Goal: Contribute content: Add original content to the website for others to see

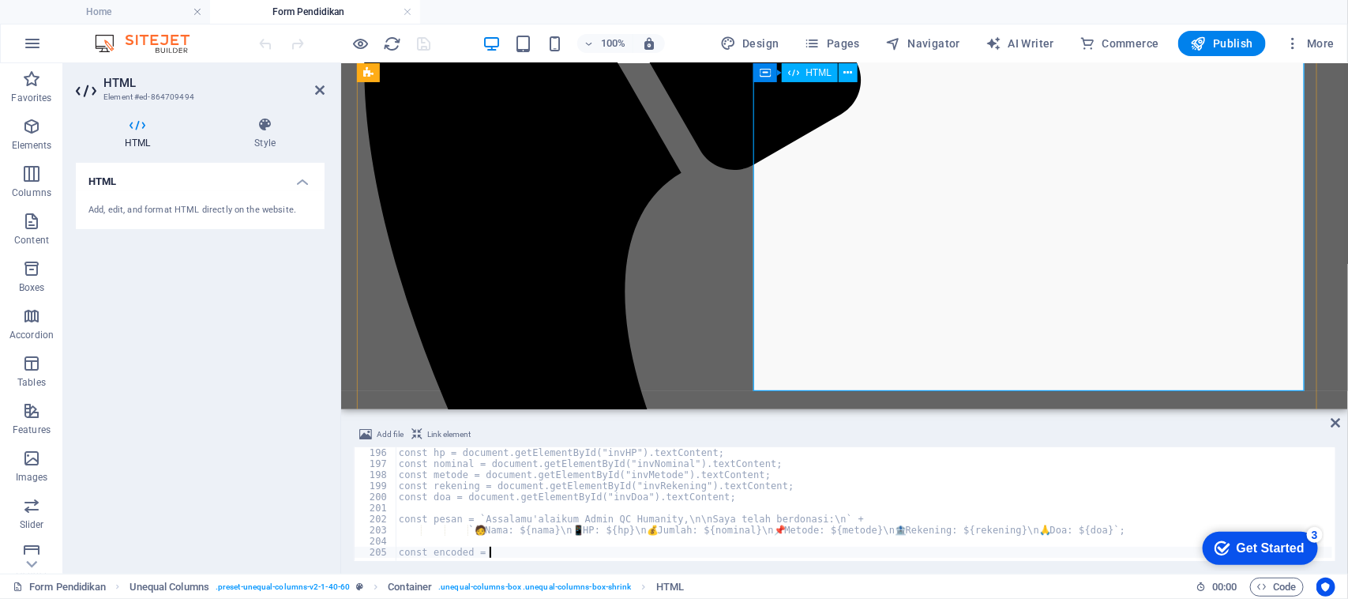
scroll to position [391, 0]
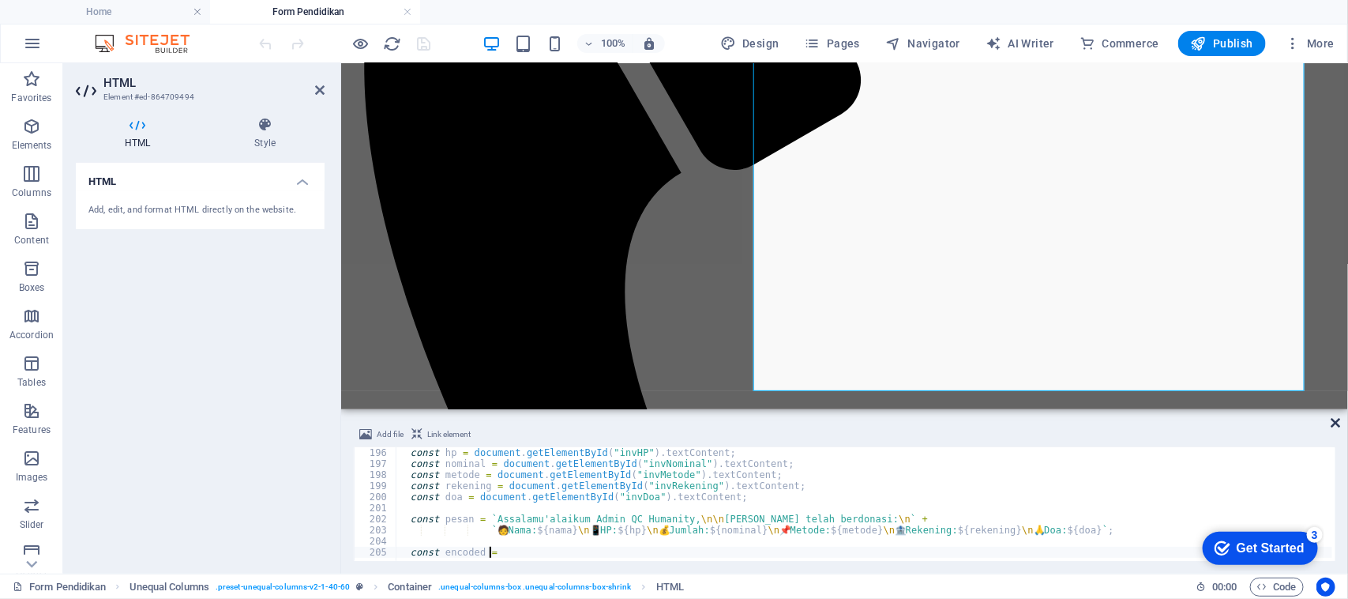
click at [1336, 423] on icon at bounding box center [1335, 422] width 9 height 13
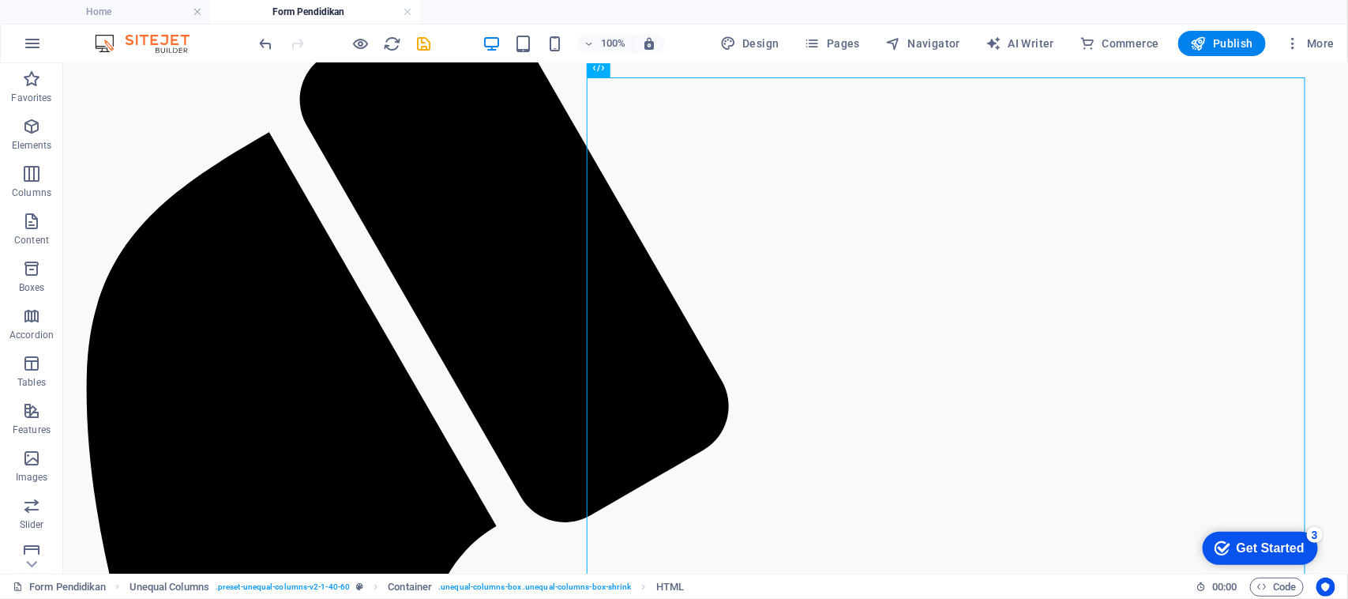
scroll to position [0, 0]
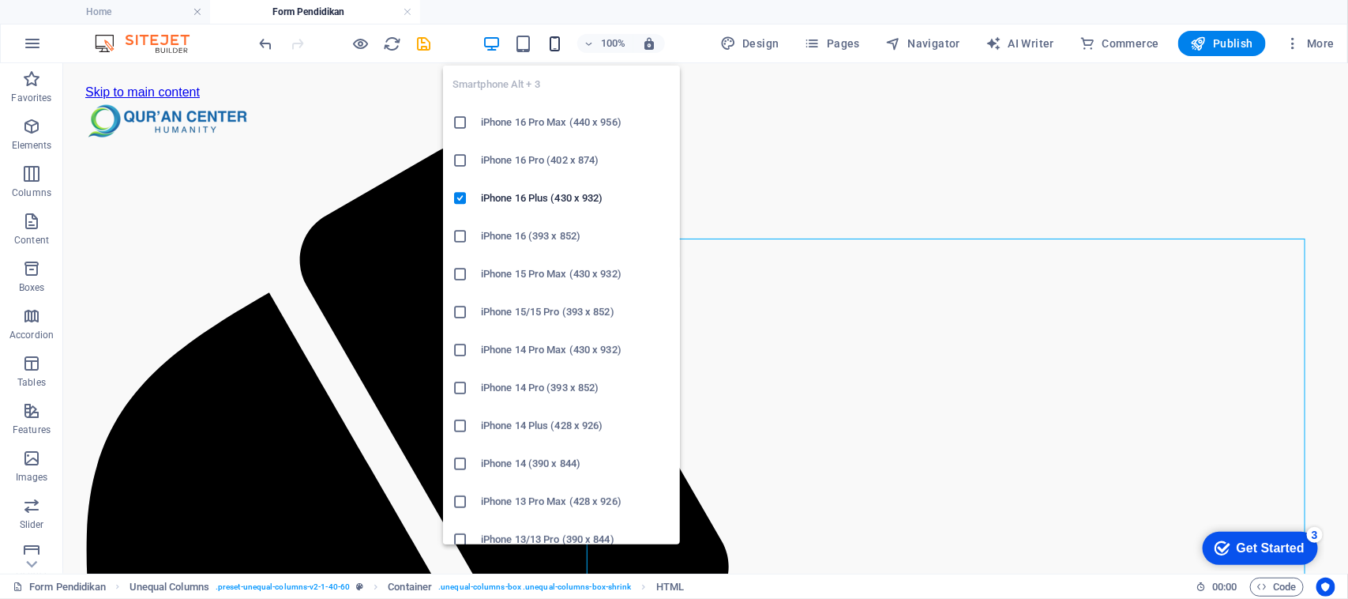
click at [558, 44] on icon "button" at bounding box center [555, 44] width 18 height 18
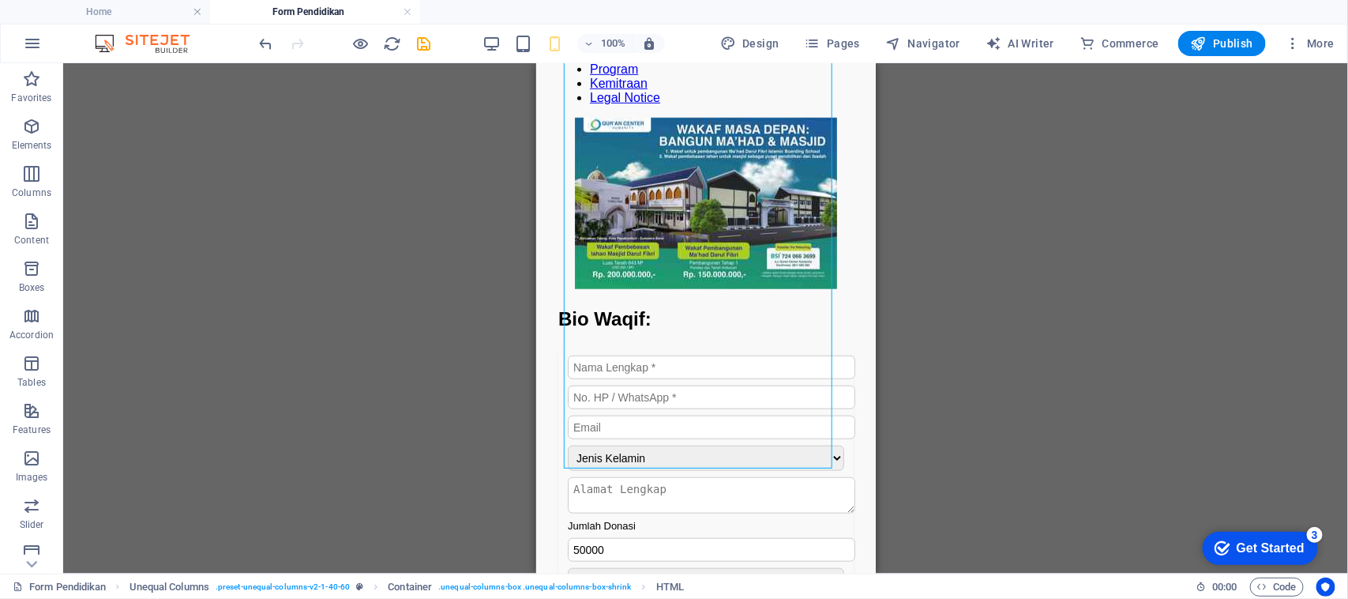
scroll to position [396, 0]
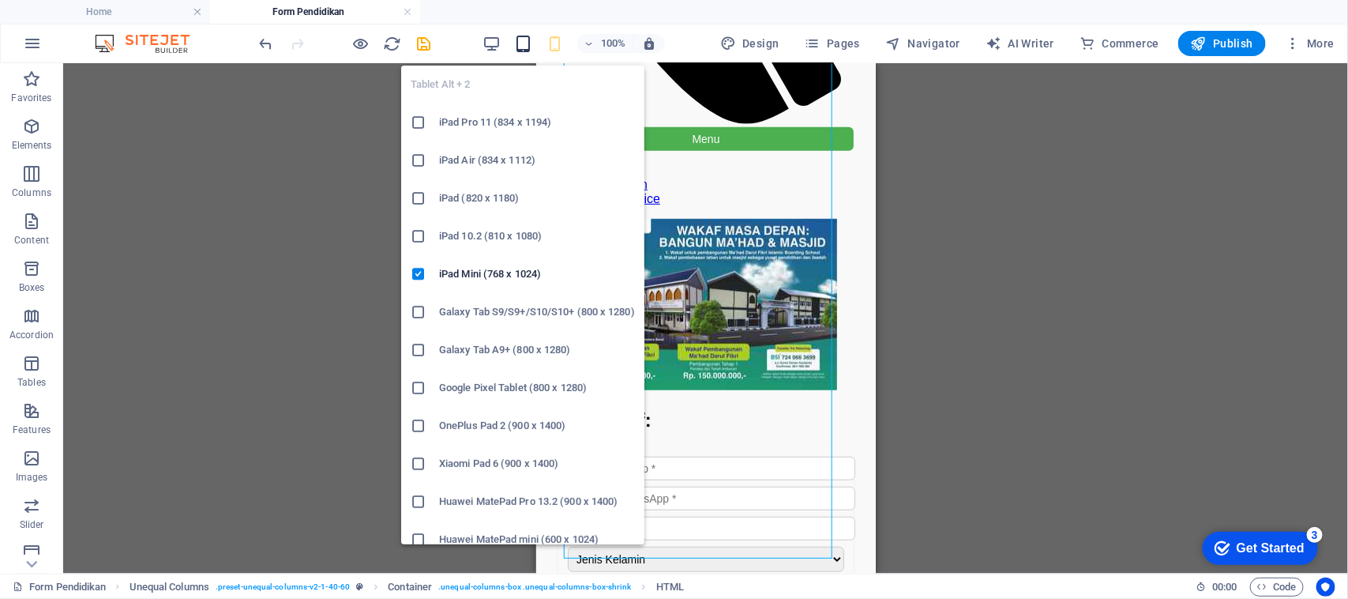
click at [526, 46] on icon "button" at bounding box center [523, 44] width 18 height 18
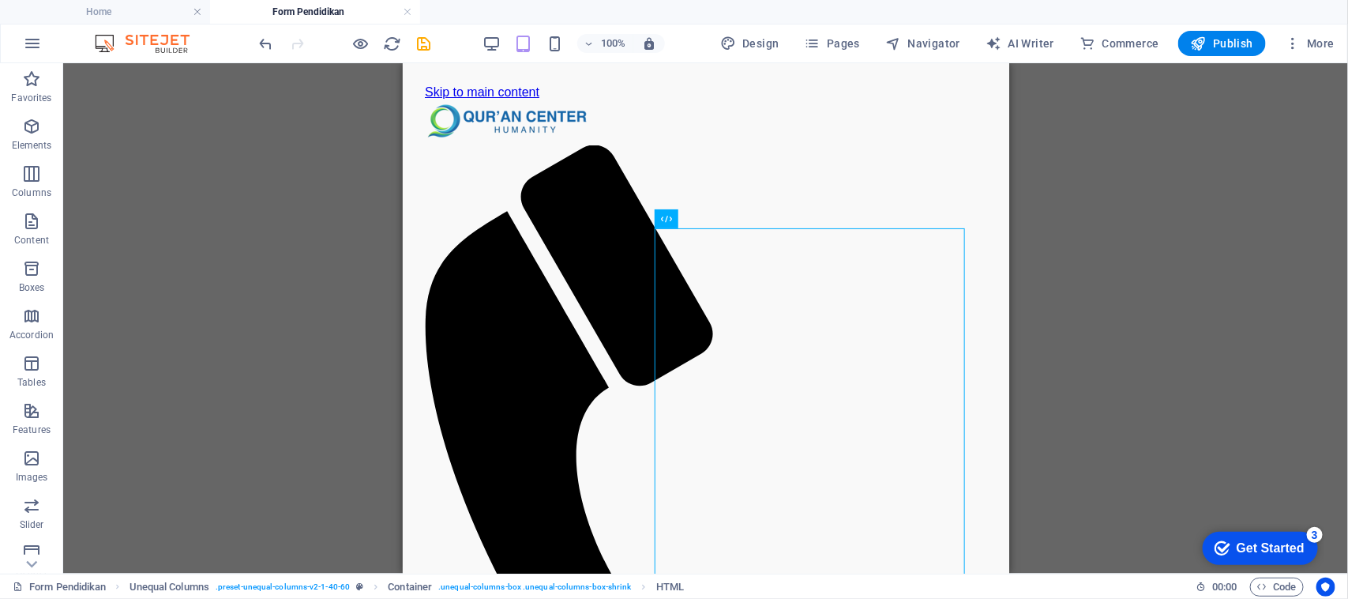
scroll to position [199, 0]
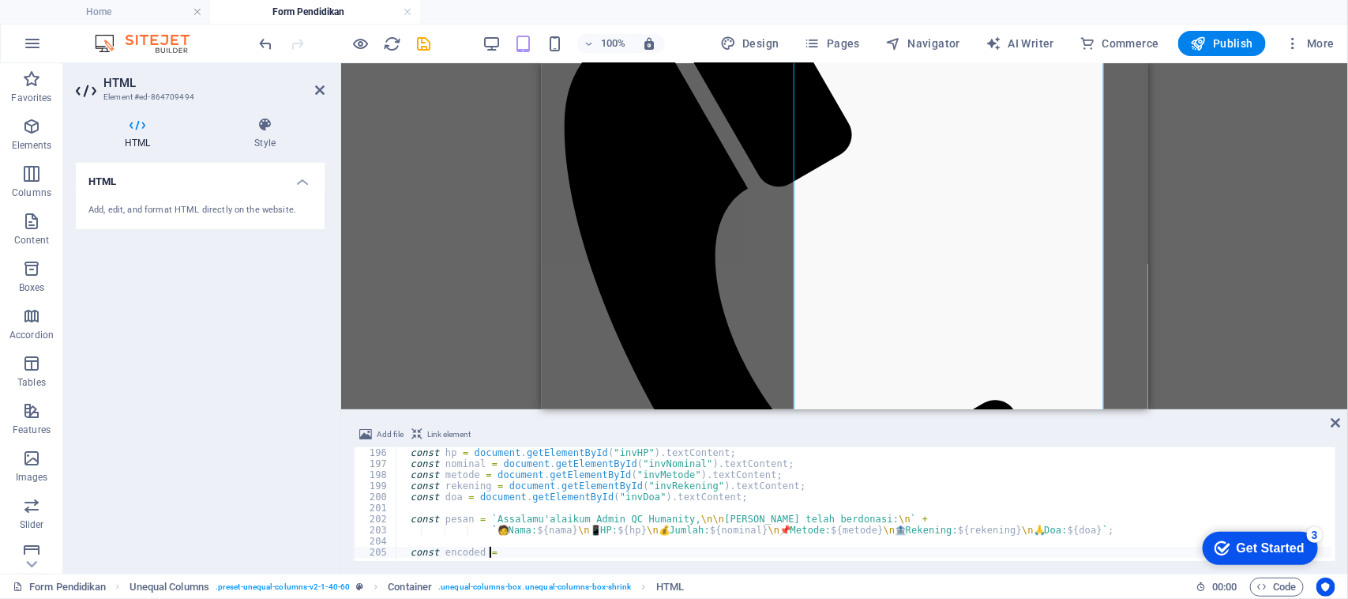
click at [834, 507] on div "const hp = document . getElementById ( "invHP" ) . textContent ; const nominal …" at bounding box center [889, 513] width 986 height 133
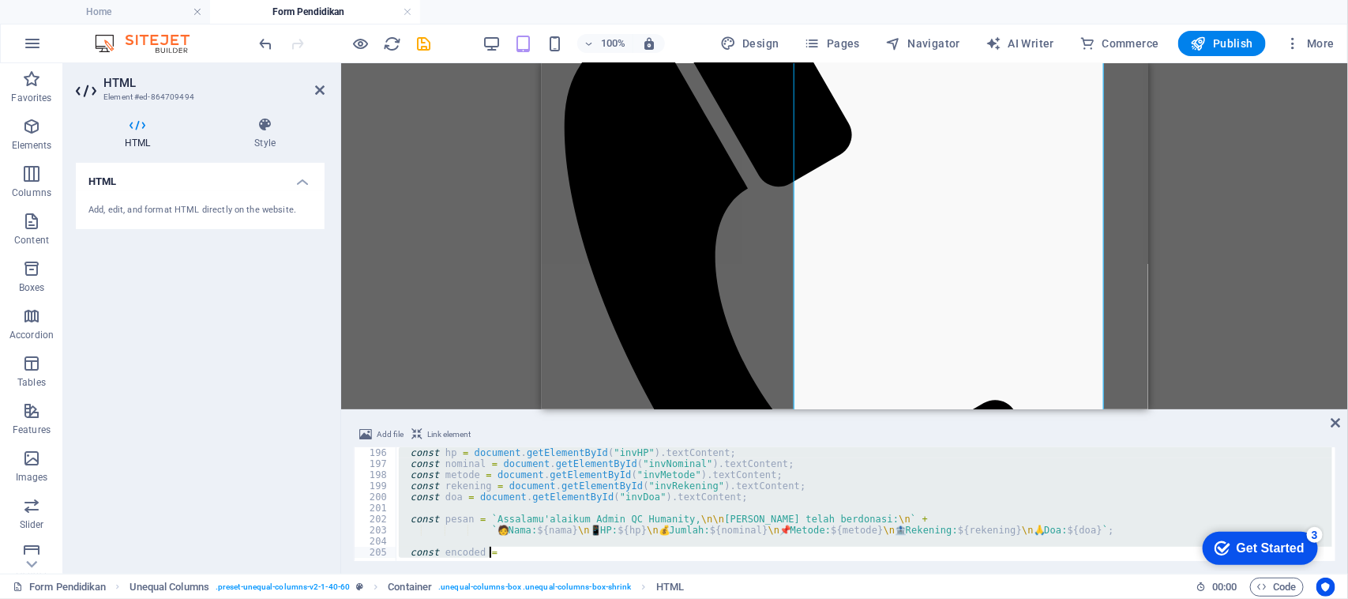
type textarea "const encoded = encodeURIComponent"
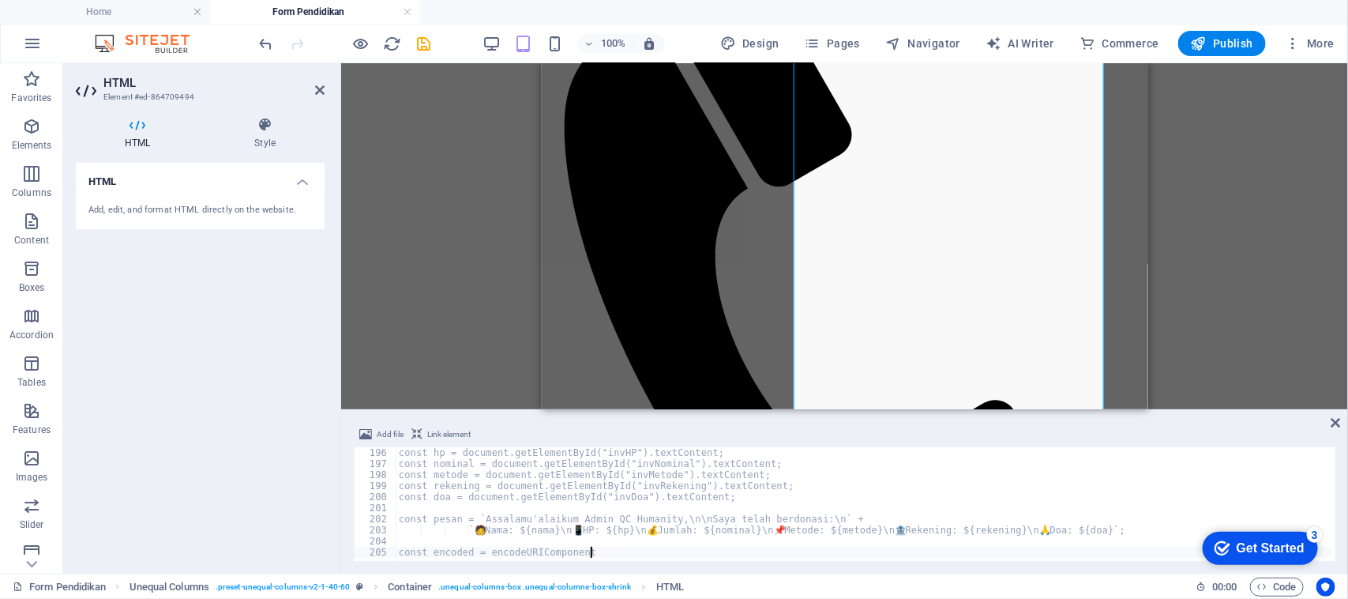
scroll to position [2156, 0]
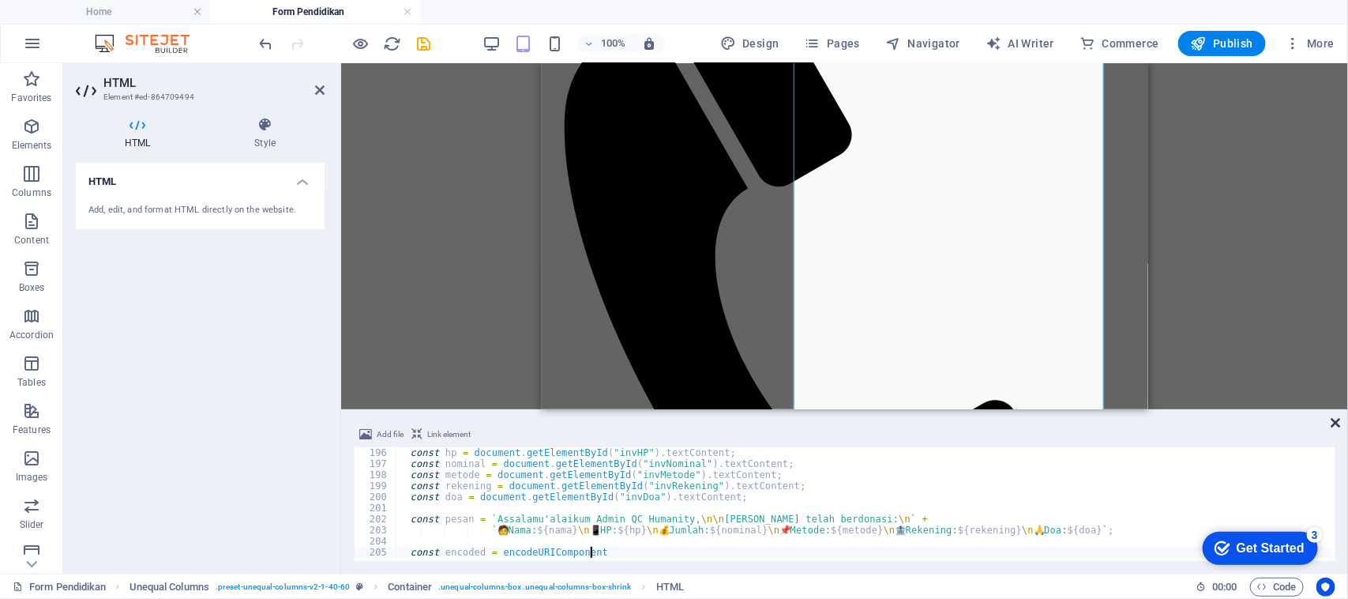
click at [1340, 419] on icon at bounding box center [1335, 422] width 9 height 13
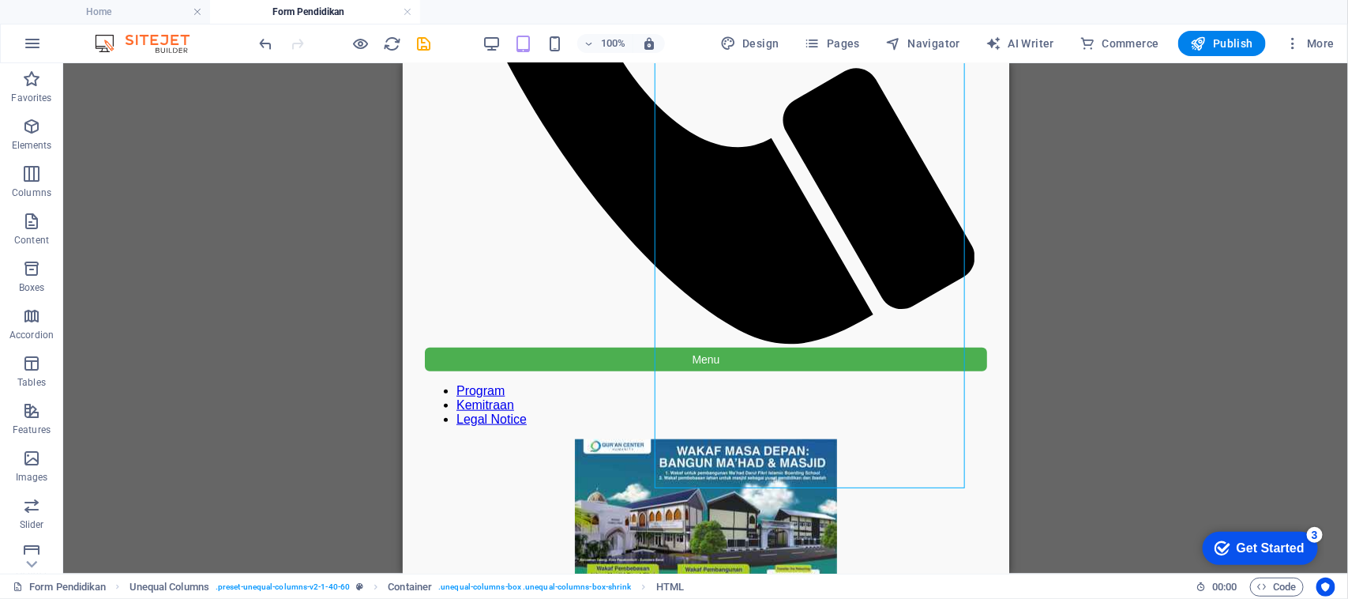
scroll to position [0, 0]
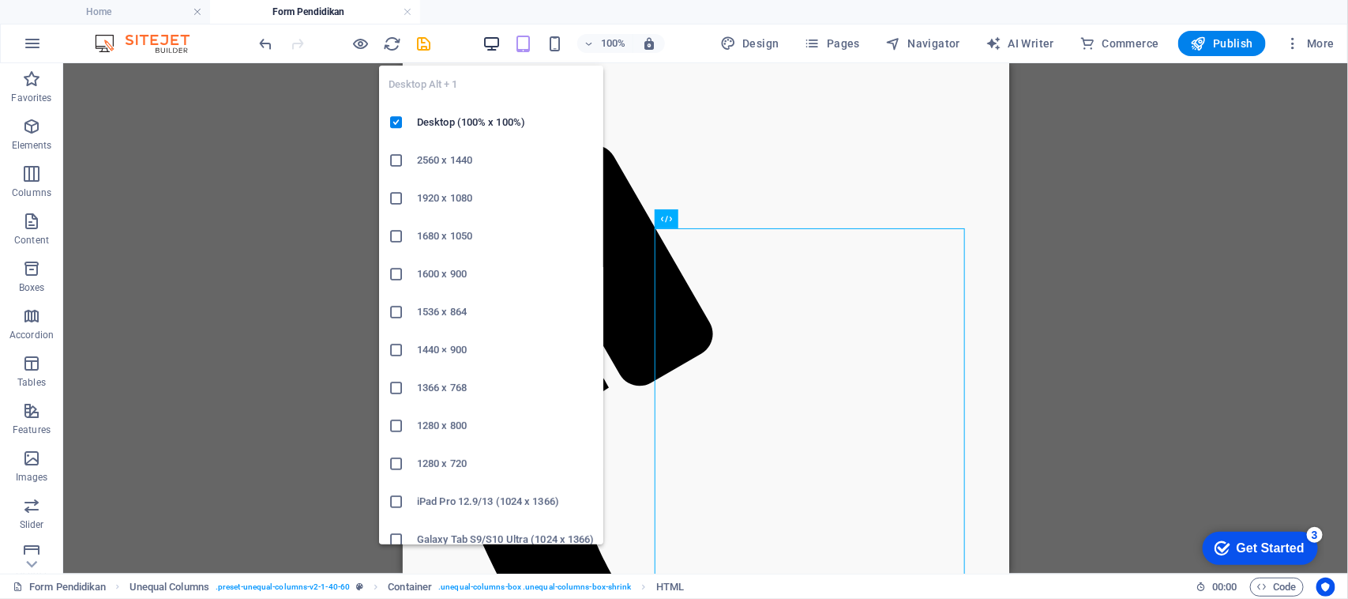
click at [491, 39] on icon "button" at bounding box center [492, 44] width 18 height 18
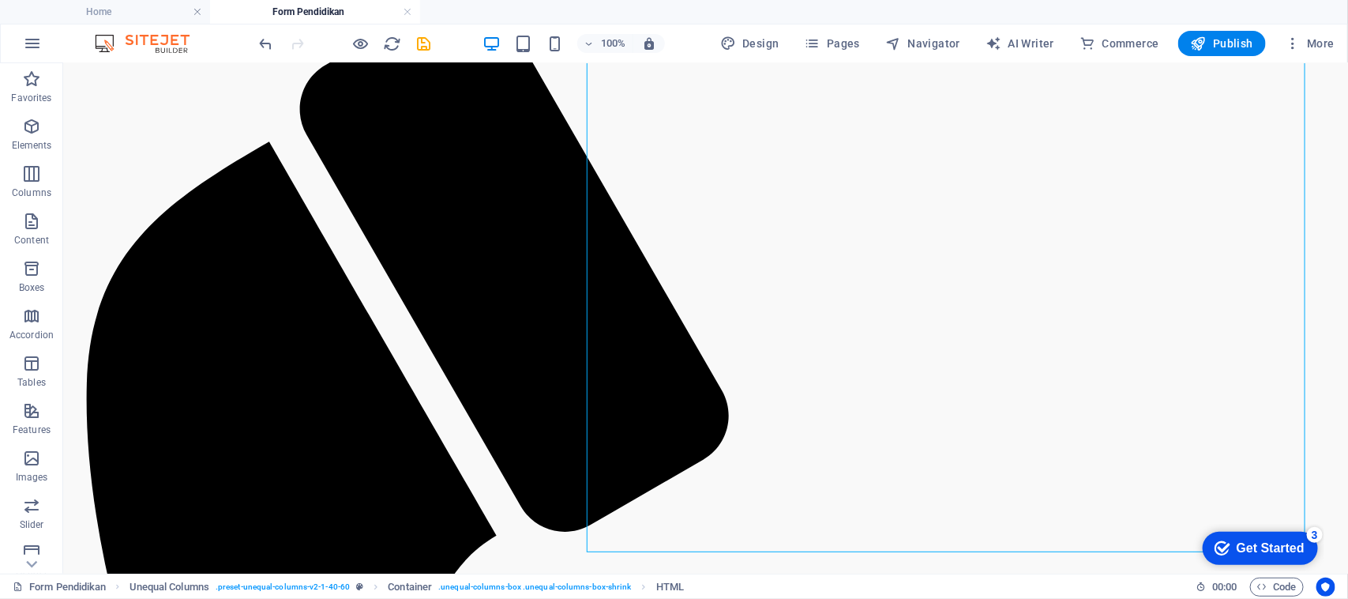
scroll to position [304, 0]
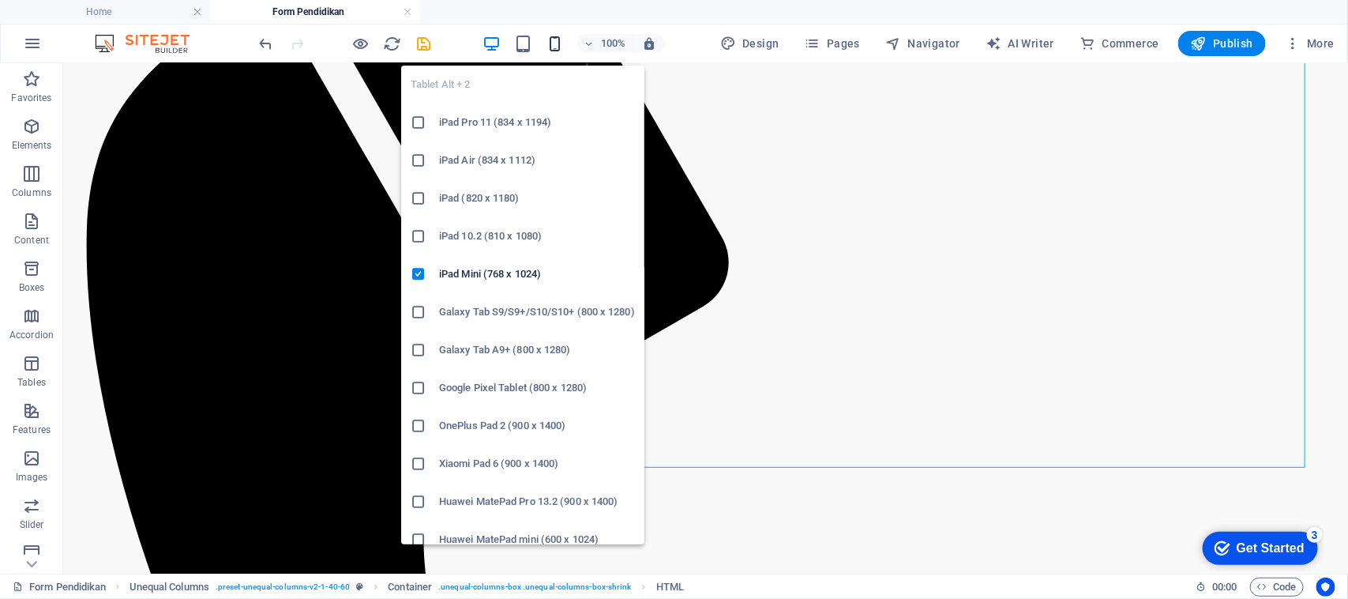
click at [554, 39] on icon "button" at bounding box center [555, 44] width 18 height 18
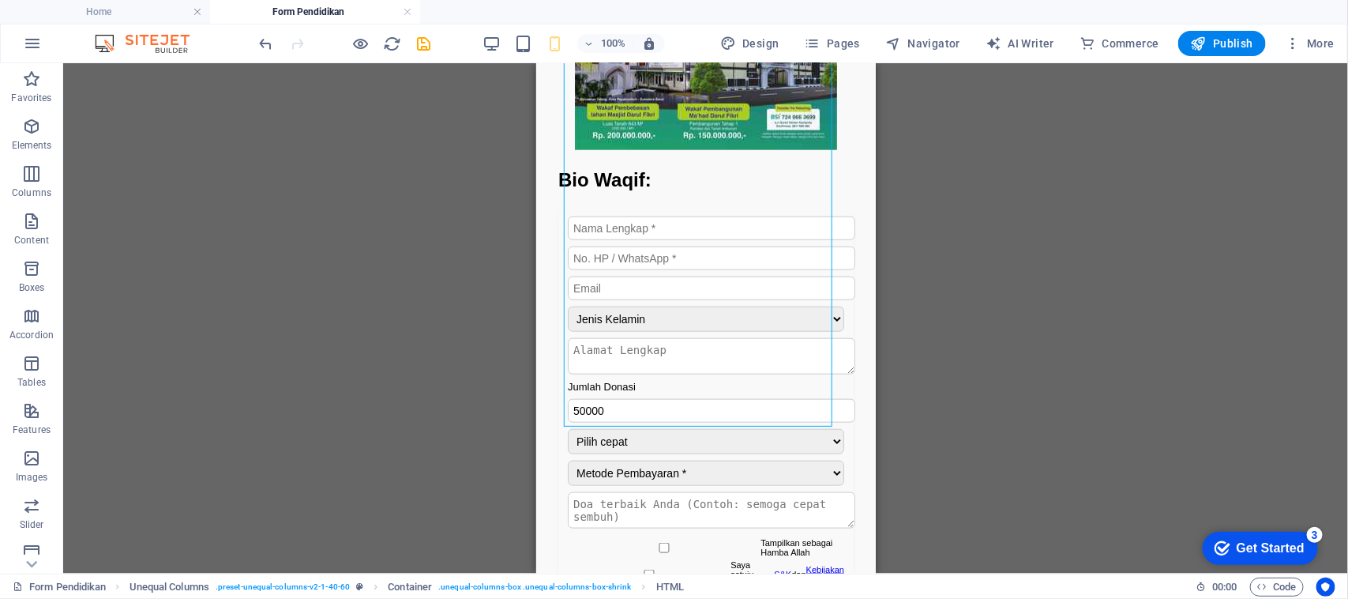
scroll to position [502, 0]
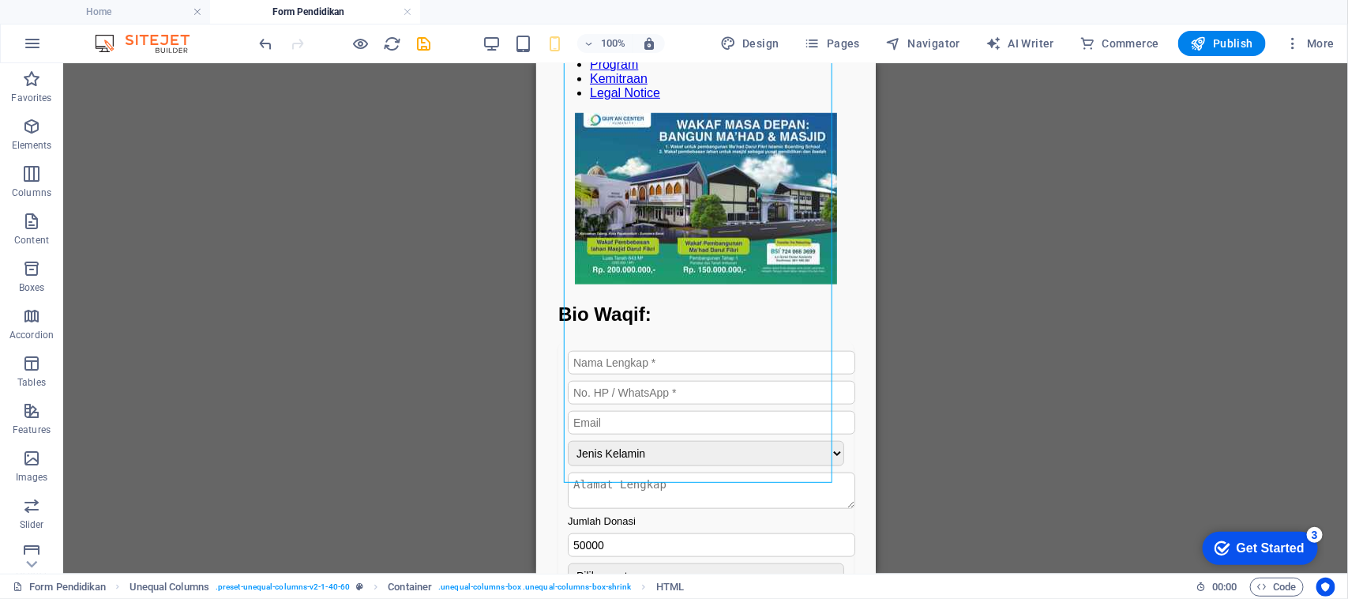
click at [1193, 460] on div "Container H2 Unequal Columns Container Container HTML Unequal Columns Container…" at bounding box center [705, 318] width 1285 height 510
click at [583, 465] on div "Form Donasi QC Humanity Jenis Kelamin Pria Wanita Jumlah Donasi 50000 Pilih cep…" at bounding box center [705, 558] width 295 height 437
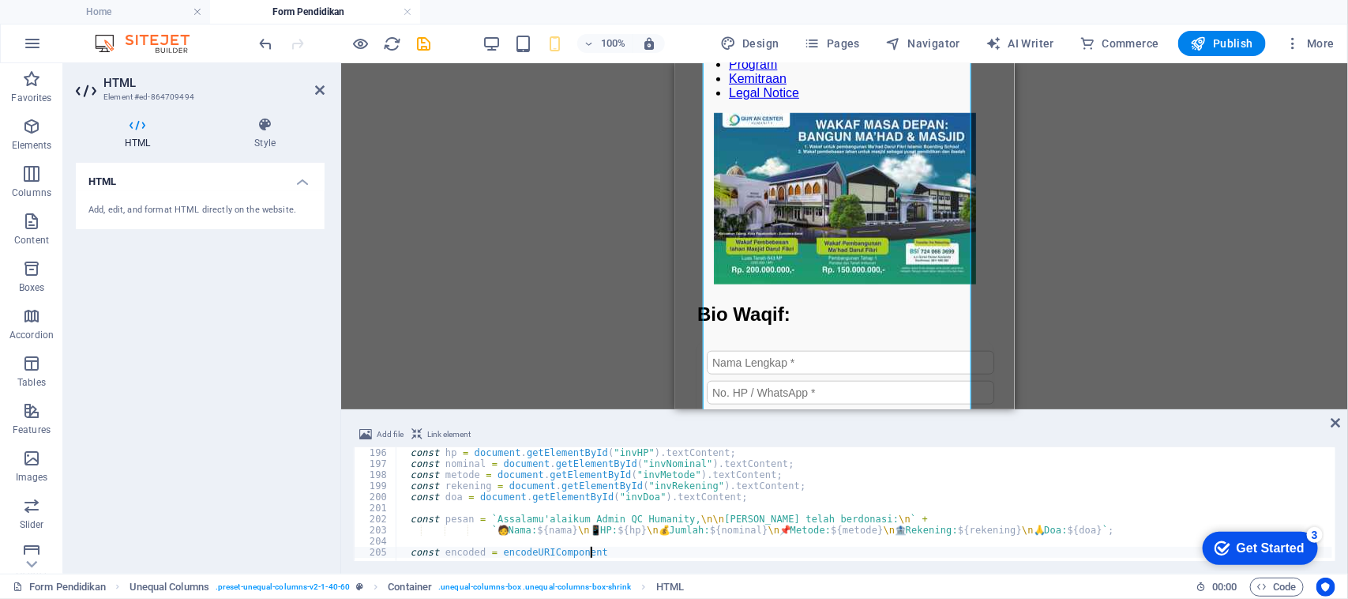
click at [774, 511] on div "const hp = document . getElementById ( "invHP" ) . textContent ; const nominal …" at bounding box center [889, 513] width 986 height 133
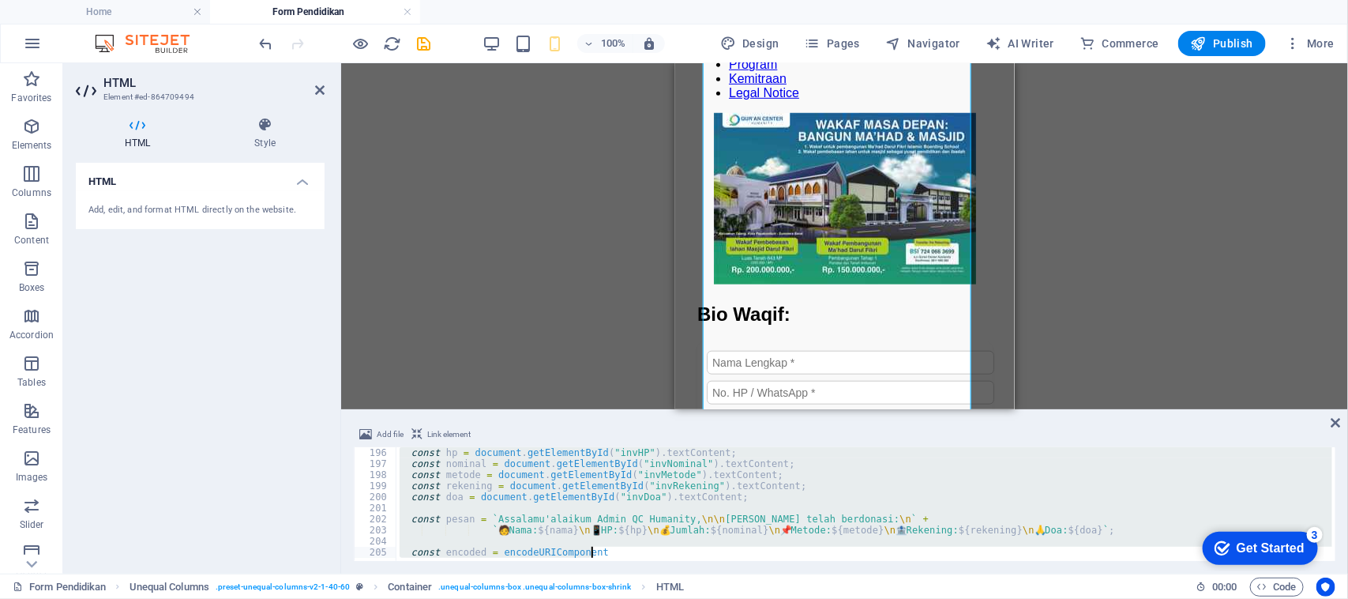
scroll to position [1556, 0]
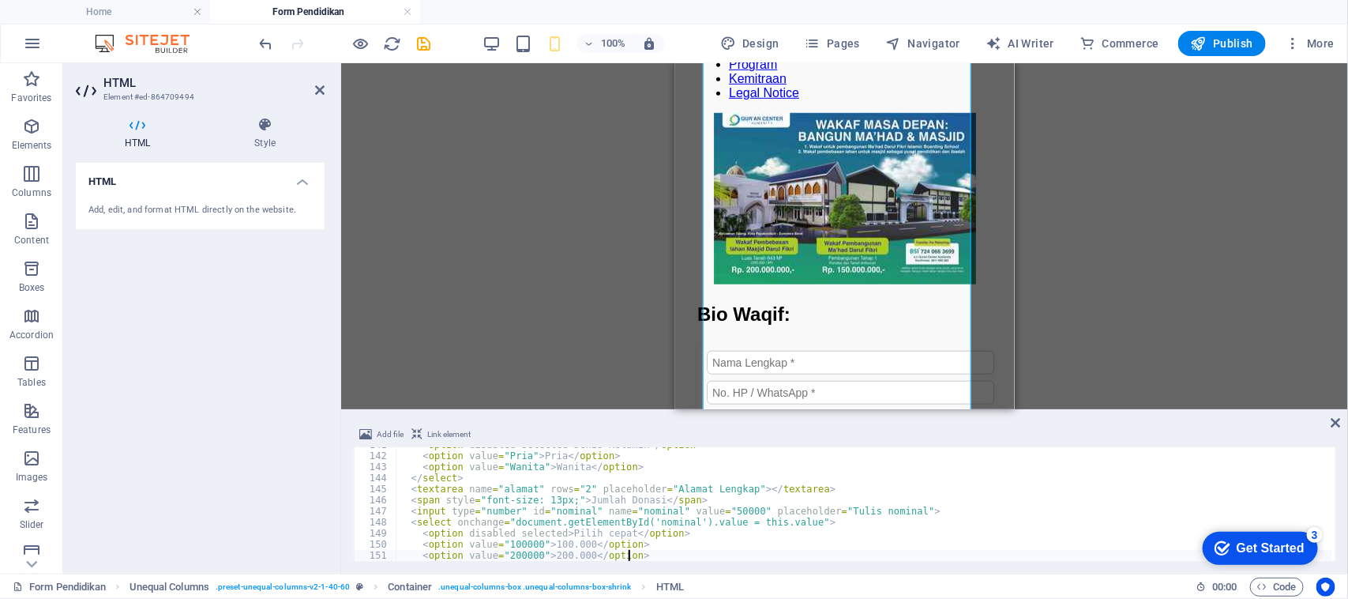
click at [1177, 279] on div "Container H2 Unequal Columns Unequal Columns Container HTML Unequal Columns Con…" at bounding box center [844, 236] width 1007 height 346
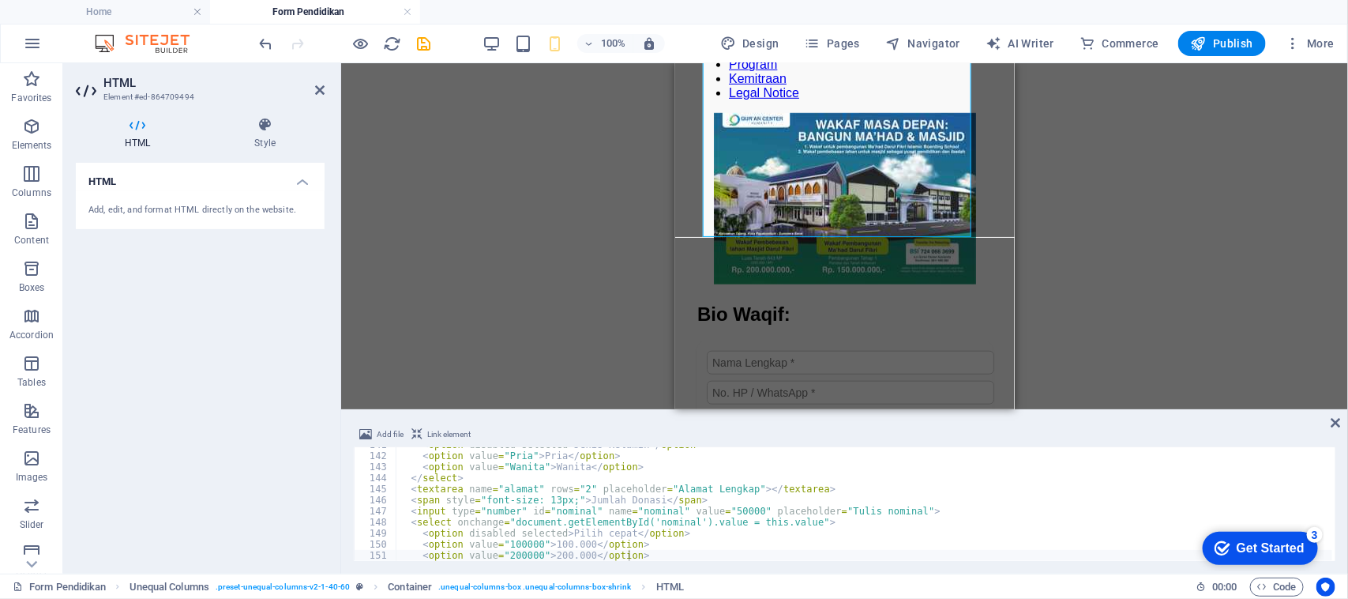
drag, startPoint x: 1335, startPoint y: 554, endPoint x: 1333, endPoint y: 543, distance: 11.3
click at [1335, 546] on div at bounding box center [1331, 504] width 7 height 114
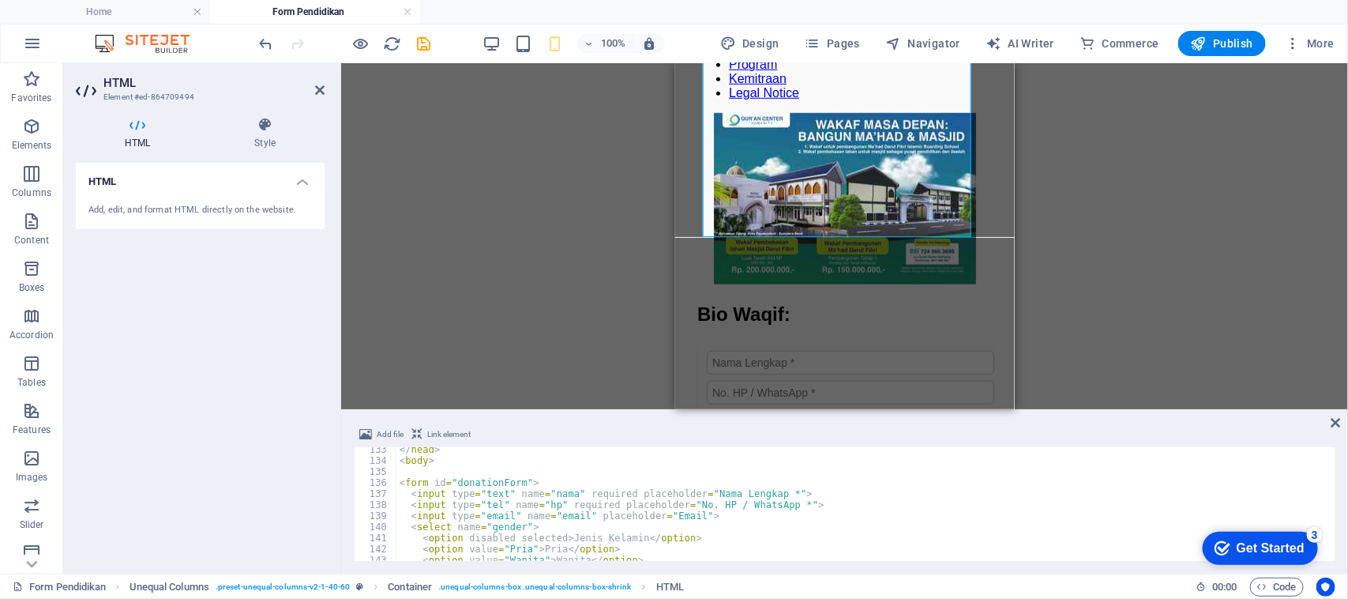
scroll to position [1463, 0]
click at [693, 535] on div "</ head > < body > < form id = "donationForm" > < input type = "text" name = "n…" at bounding box center [864, 512] width 937 height 136
click at [826, 503] on div "</ head > < body > < form id = "donationForm" > < input type = "text" name = "n…" at bounding box center [864, 512] width 937 height 136
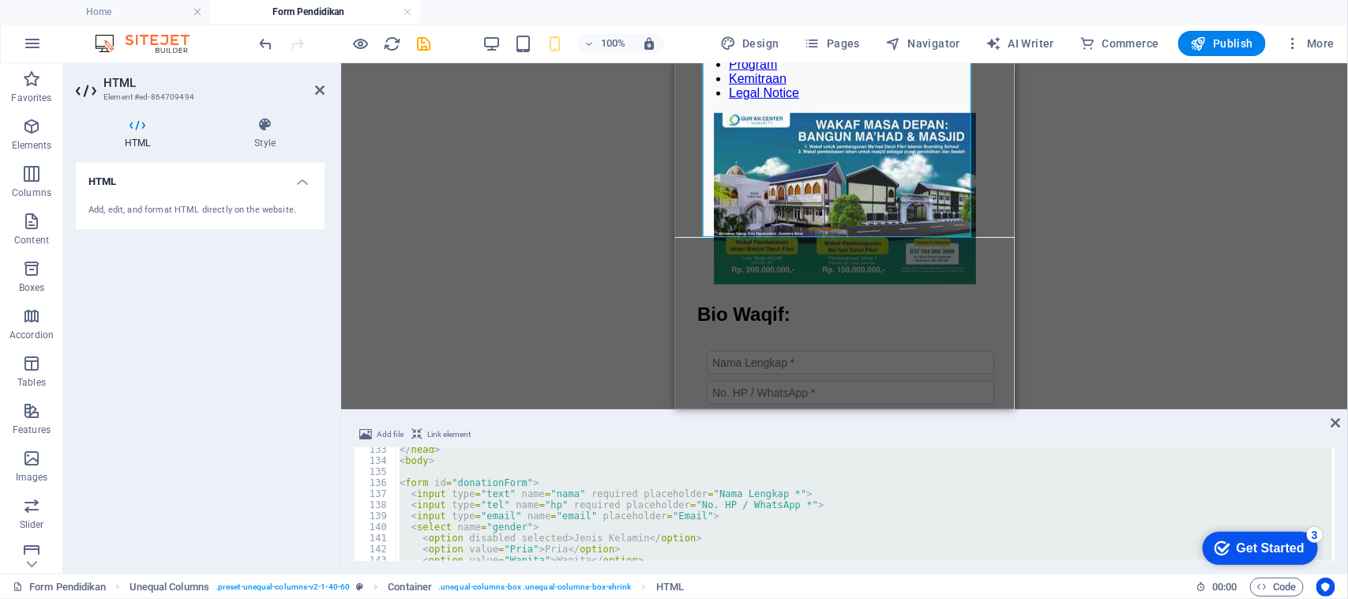
paste textarea "alert("Nomor"
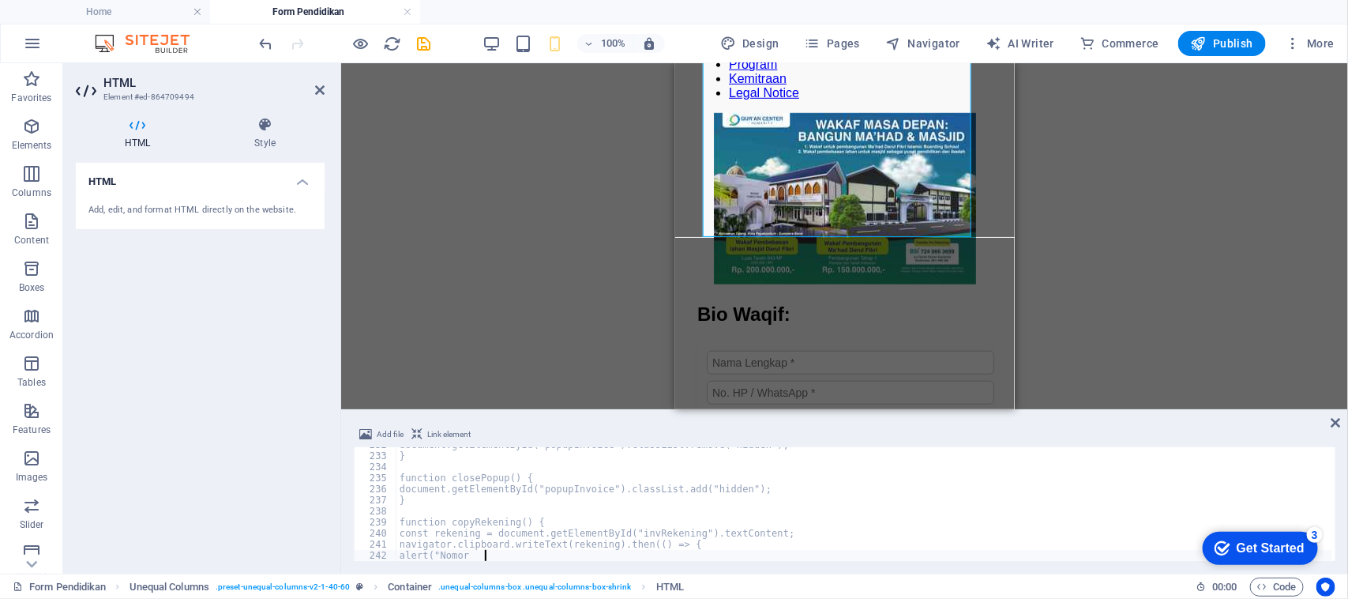
scroll to position [2561, 0]
click at [953, 487] on div "document . getElementById ( "popupInvoice" ) . classList . remove ( "hidden" ) …" at bounding box center [889, 505] width 986 height 133
click at [858, 542] on div "document . getElementById ( "popupInvoice" ) . classList . remove ( "hidden" ) …" at bounding box center [889, 505] width 986 height 133
type textarea "navigator.clipboard.writeText(rekening).then(() => {"
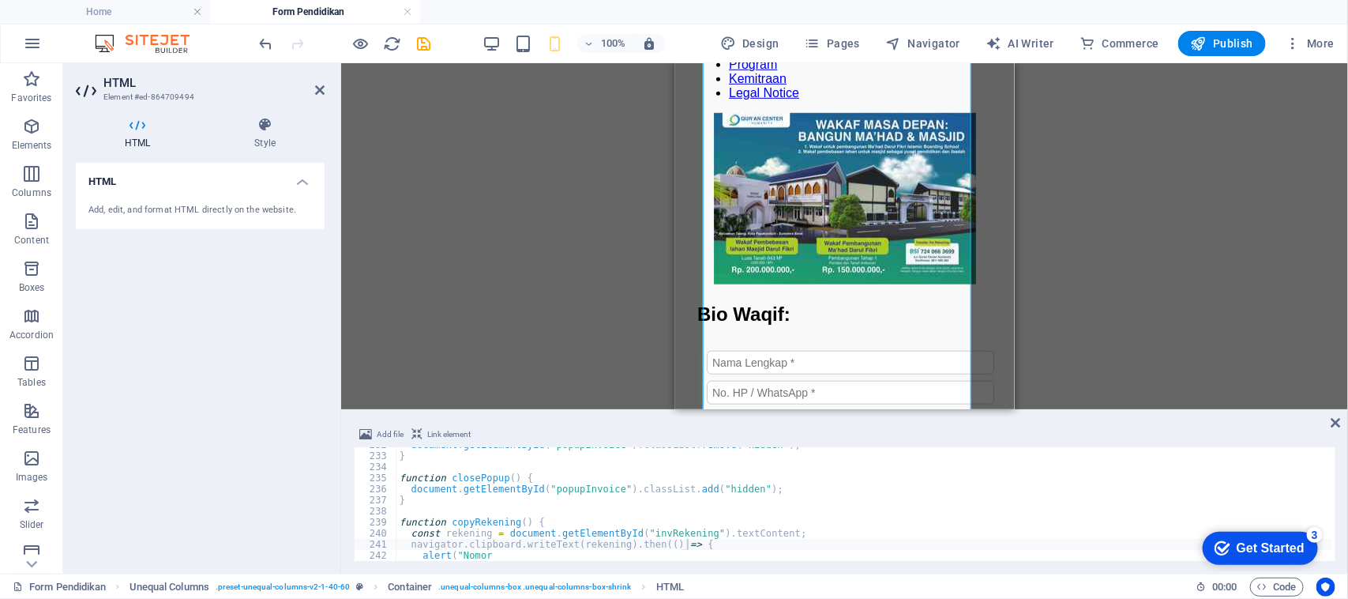
click at [979, 508] on div "document . getElementById ( "popupInvoice" ) . classList . remove ( "hidden" ) …" at bounding box center [889, 505] width 986 height 133
click at [423, 47] on icon "save" at bounding box center [424, 44] width 18 height 18
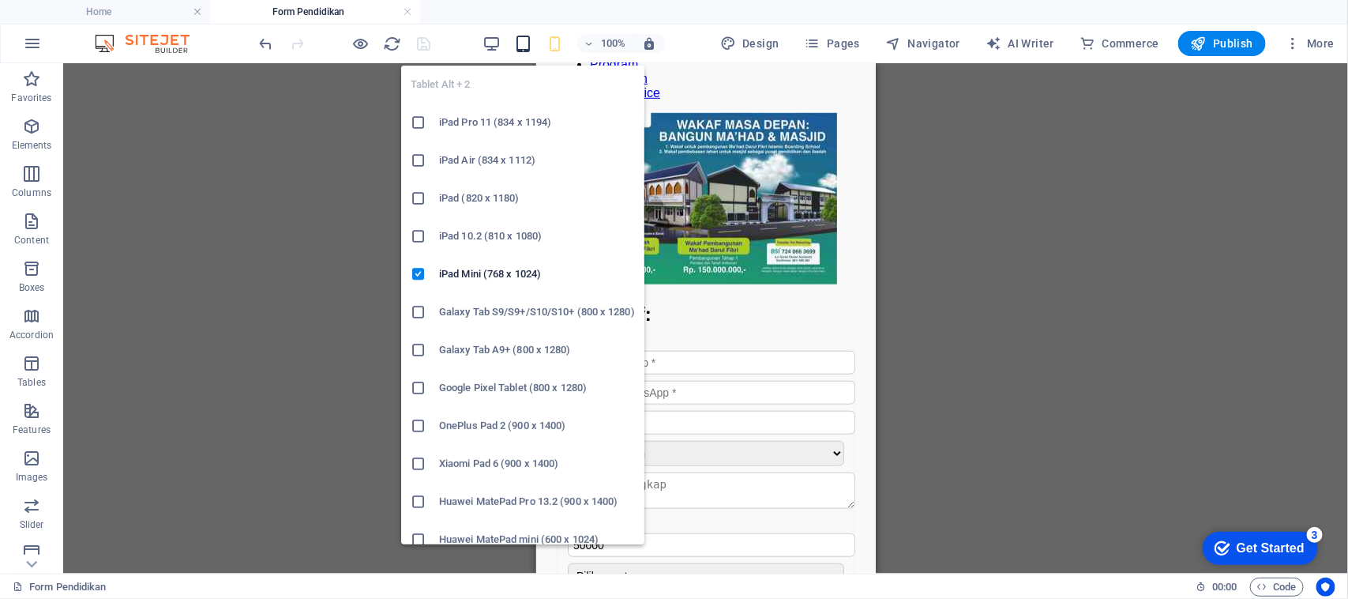
click at [519, 47] on icon "button" at bounding box center [523, 44] width 18 height 18
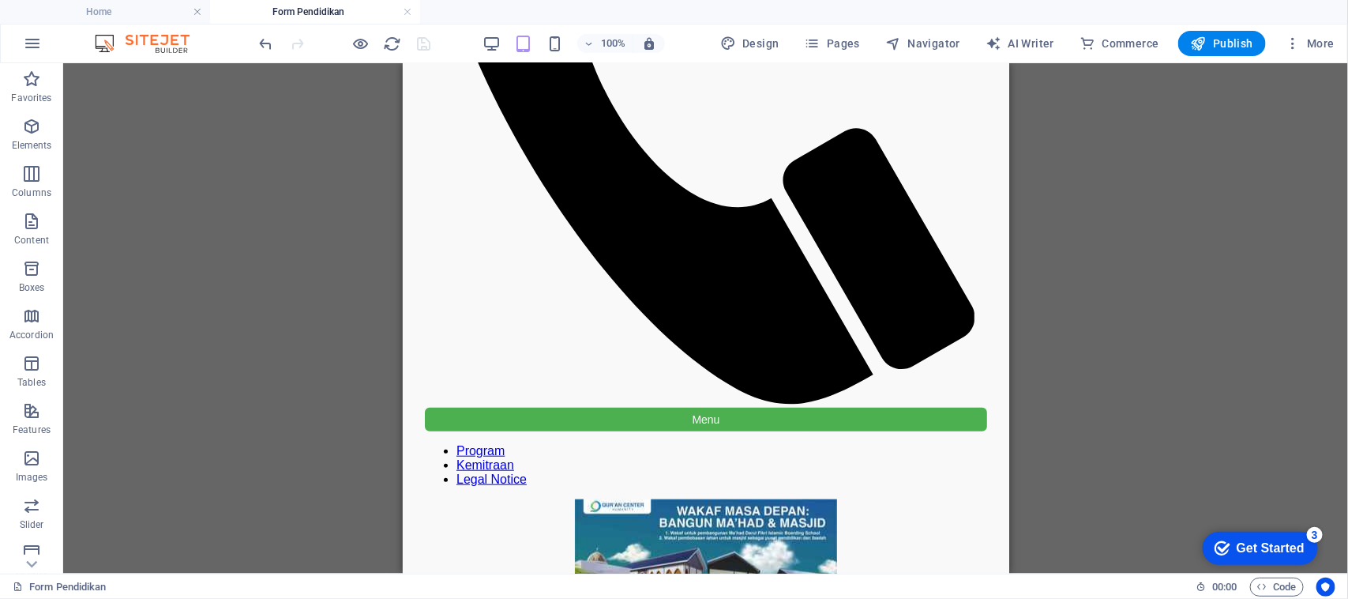
scroll to position [452, 0]
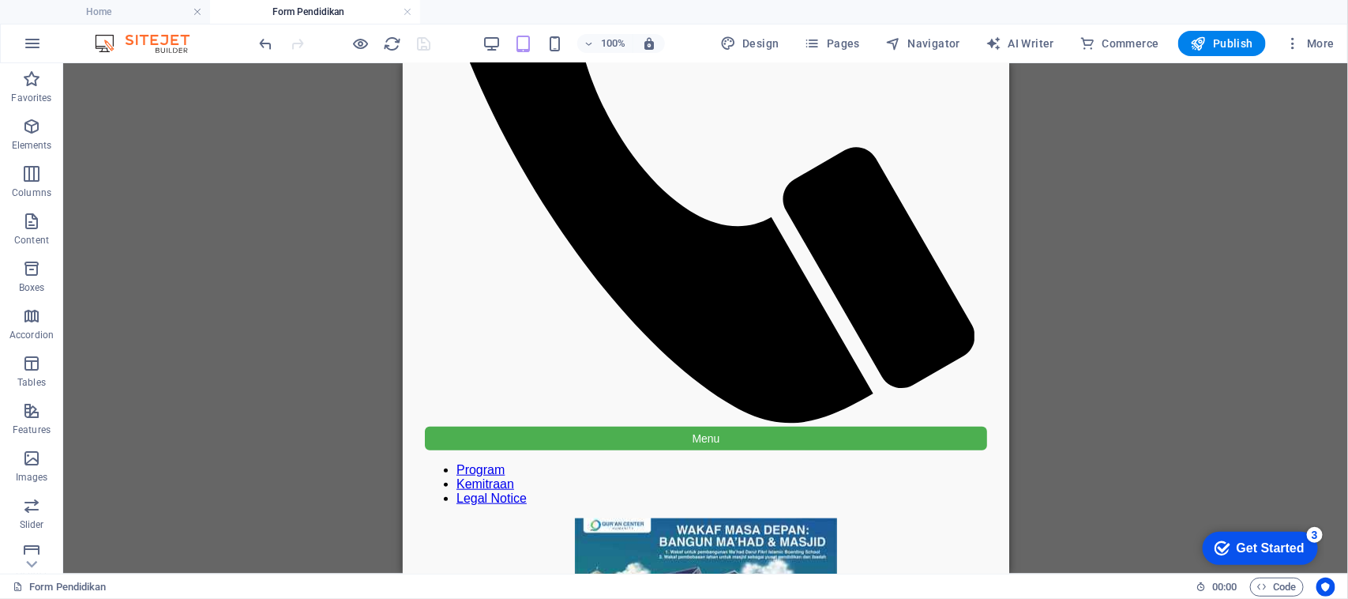
click at [1106, 321] on div "Container H2 Unequal Columns Unequal Columns Container Container HTML Unequal C…" at bounding box center [705, 318] width 1285 height 510
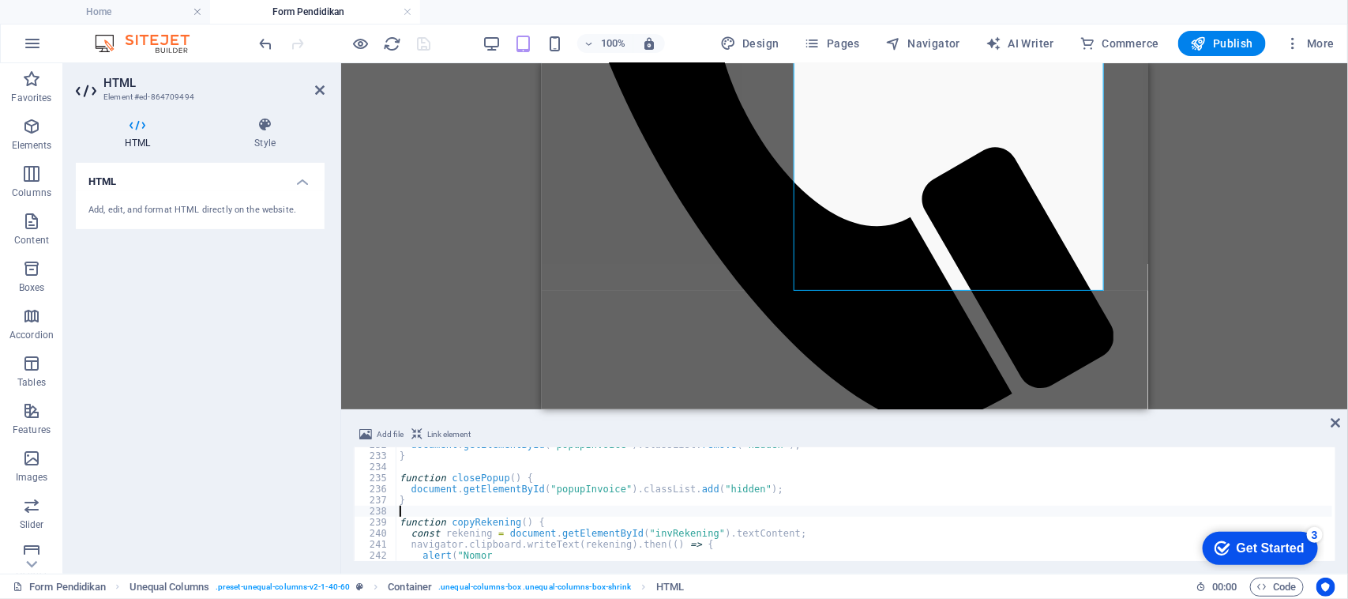
drag, startPoint x: 854, startPoint y: 535, endPoint x: 285, endPoint y: 325, distance: 606.1
click at [854, 533] on div "document . getElementById ( "popupInvoice" ) . classList . remove ( "hidden" ) …" at bounding box center [889, 505] width 986 height 133
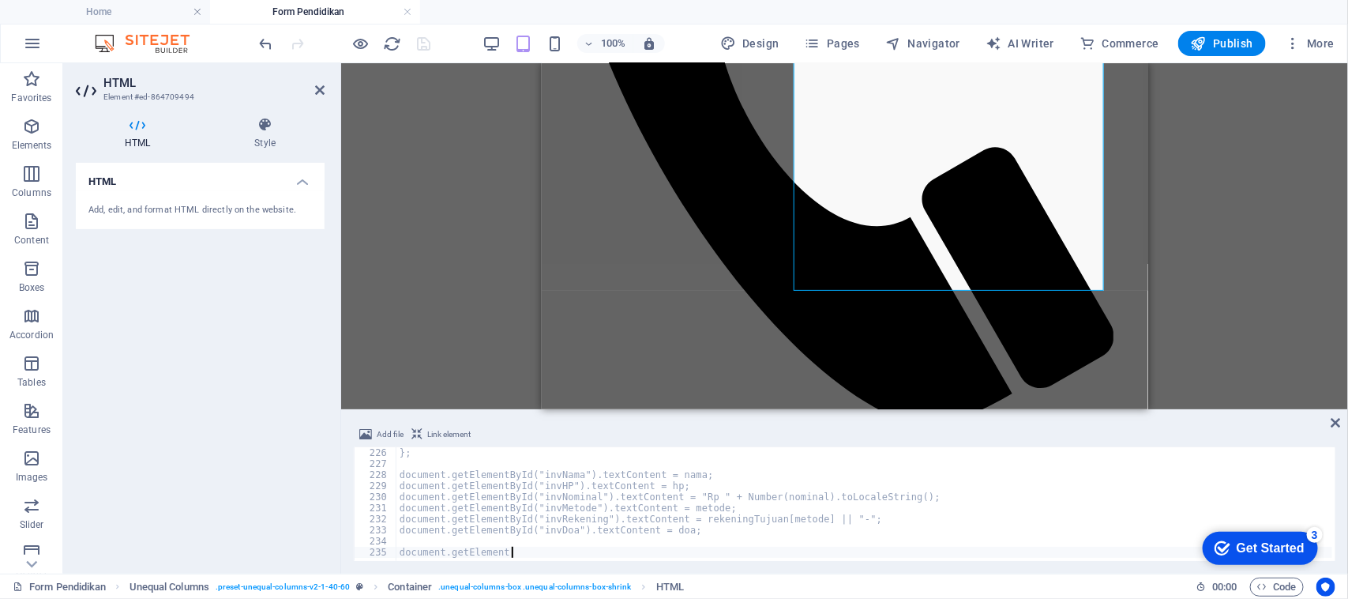
scroll to position [2488, 0]
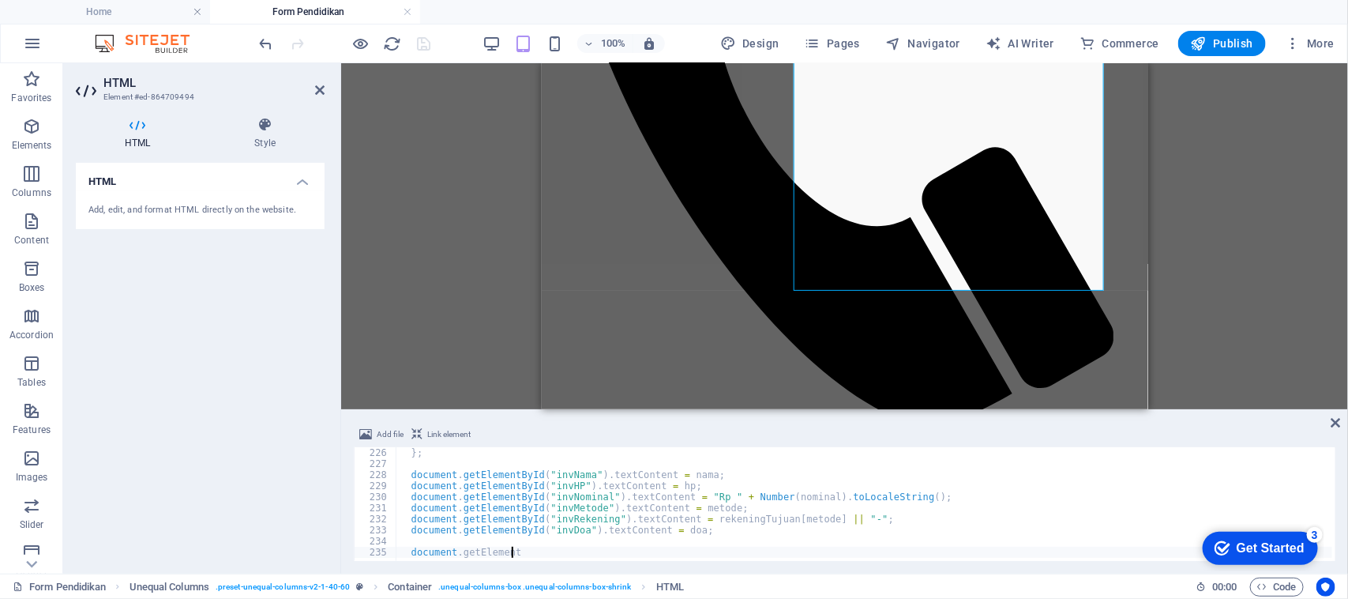
click at [766, 475] on div "} ; document . getElementById ( "invNama" ) . textContent = nama ; document . g…" at bounding box center [889, 513] width 986 height 133
click at [691, 543] on div "} ; document . getElementById ( "invNama" ) . textContent = nama ; document . g…" at bounding box center [889, 513] width 986 height 133
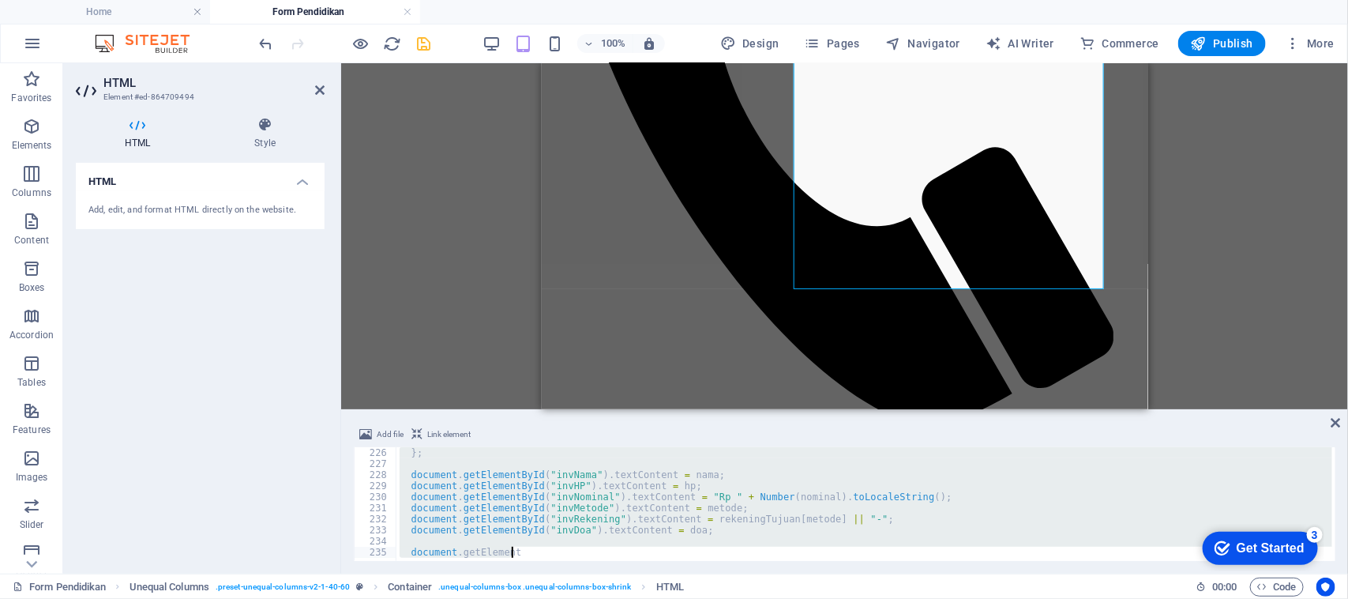
paste textarea
type textarea "document.getElement"
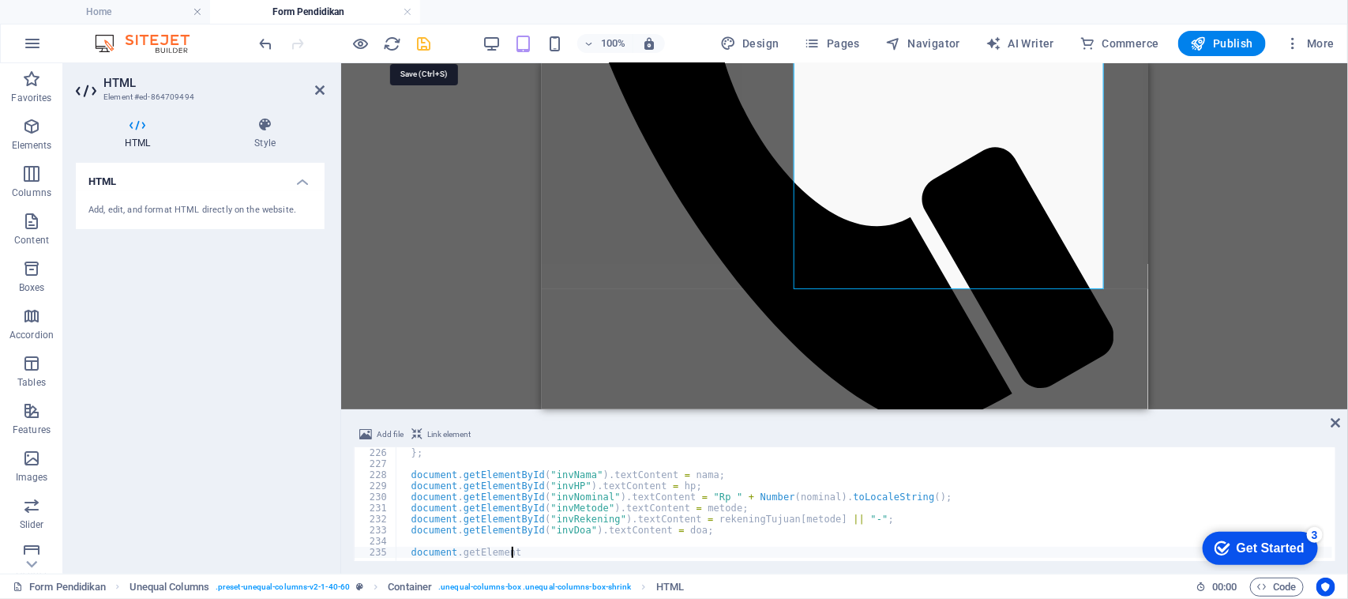
click at [430, 42] on icon "save" at bounding box center [424, 44] width 18 height 18
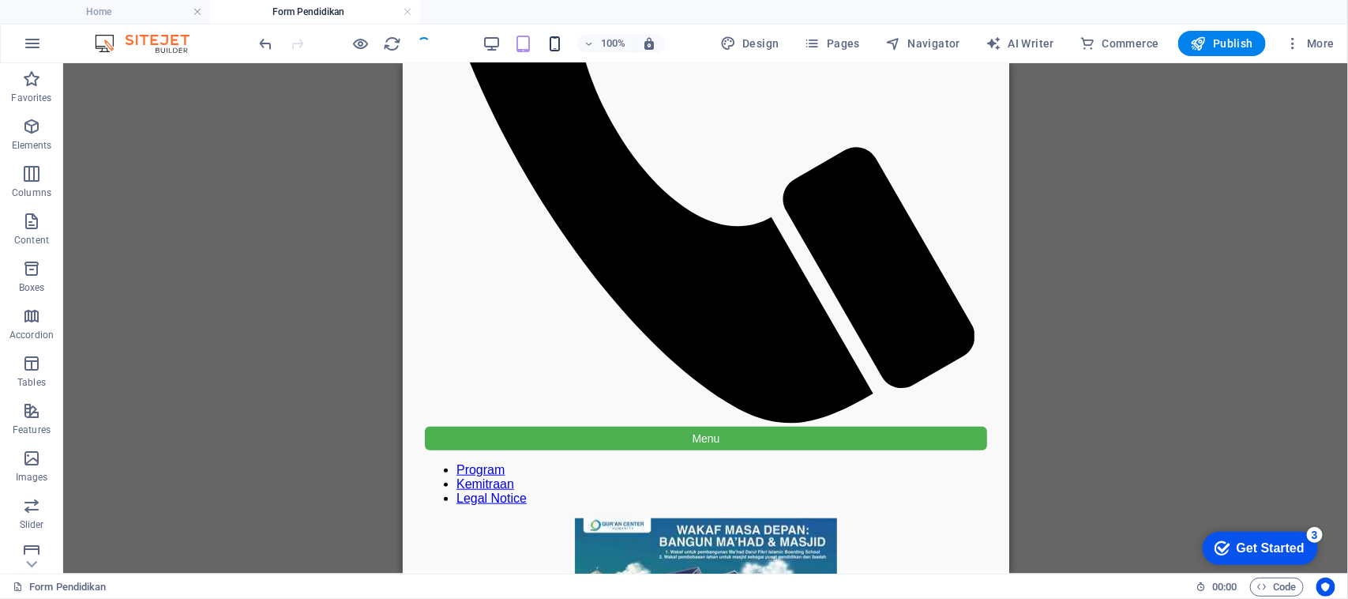
click at [558, 42] on icon "button" at bounding box center [555, 44] width 18 height 18
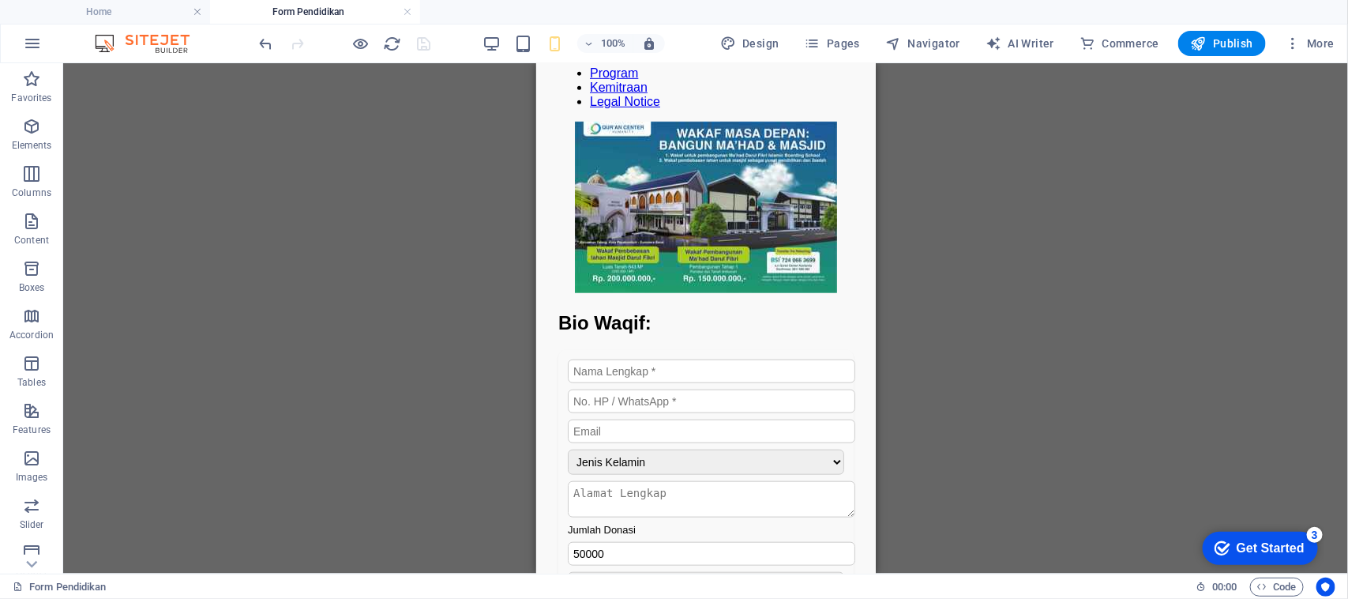
scroll to position [554, 0]
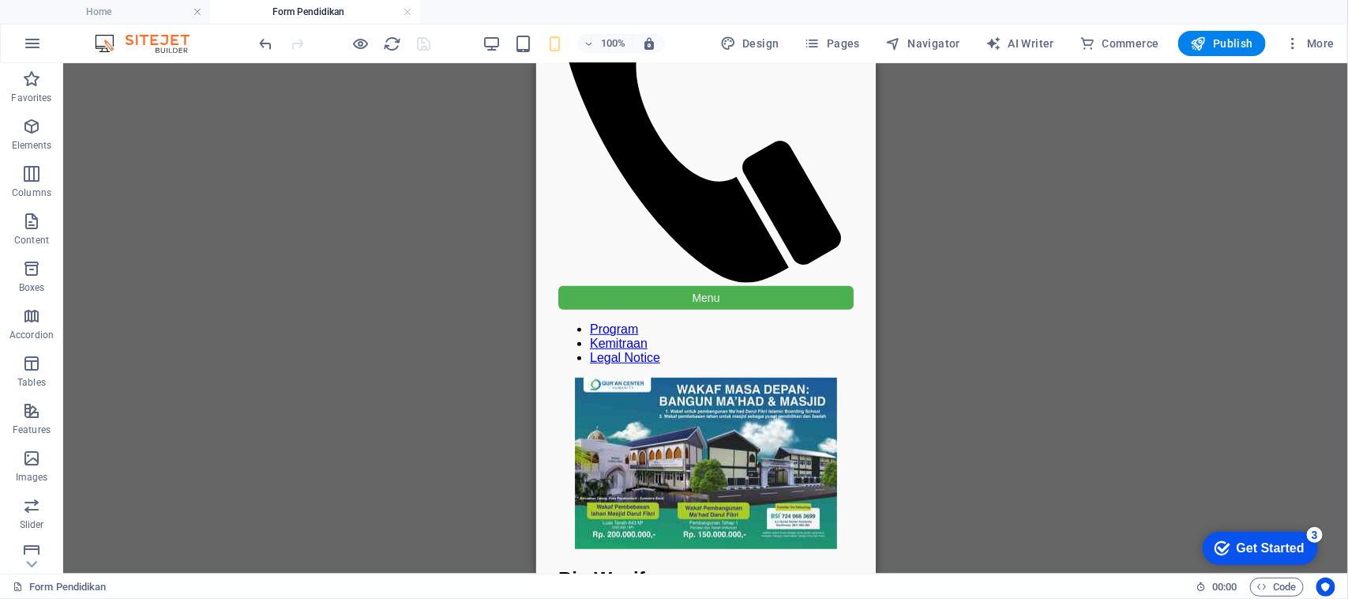
drag, startPoint x: 866, startPoint y: 292, endPoint x: 1410, endPoint y: 285, distance: 544.9
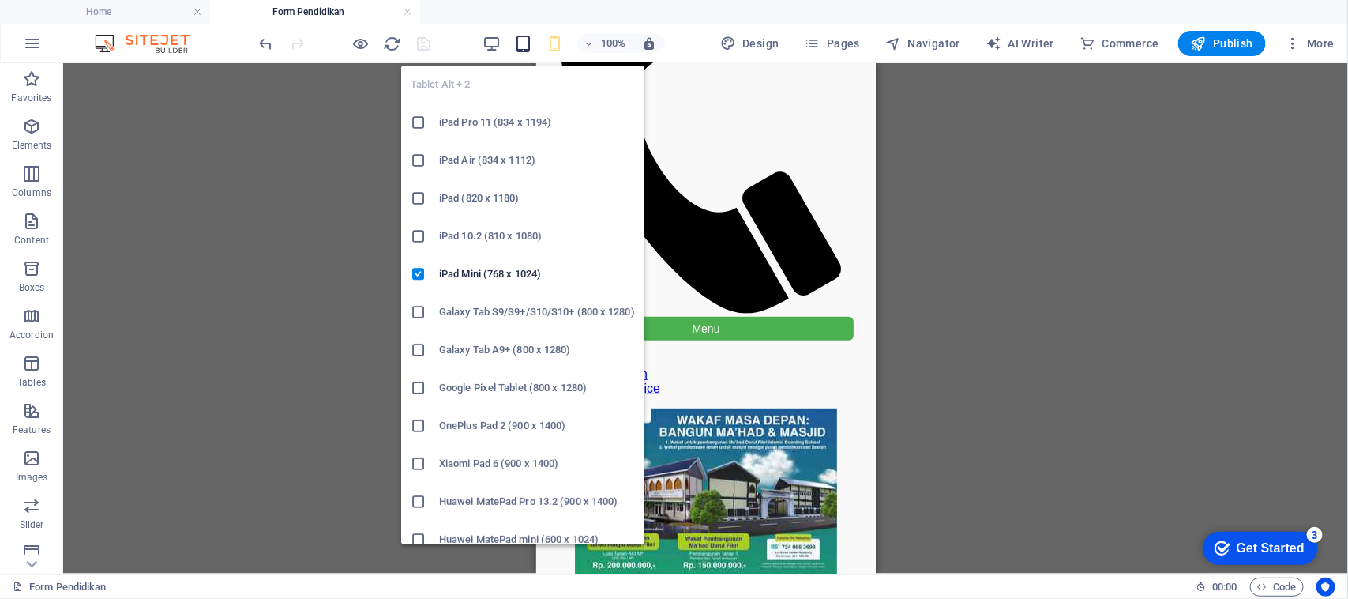
click at [521, 47] on icon "button" at bounding box center [523, 44] width 18 height 18
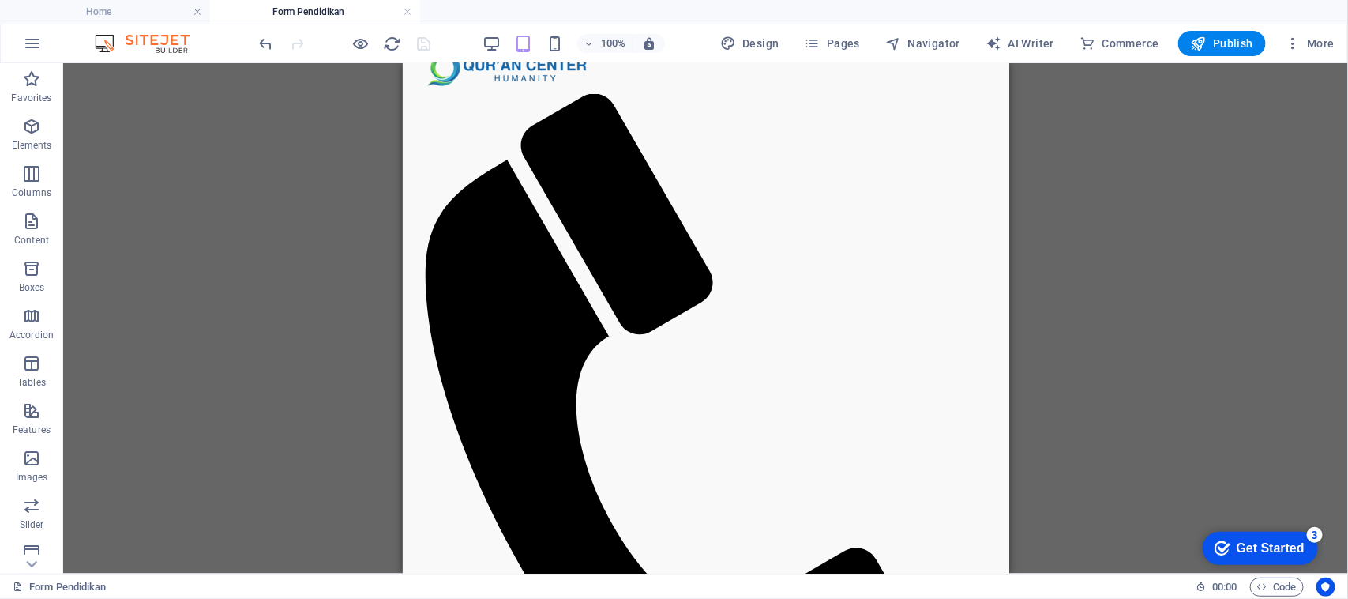
scroll to position [34, 0]
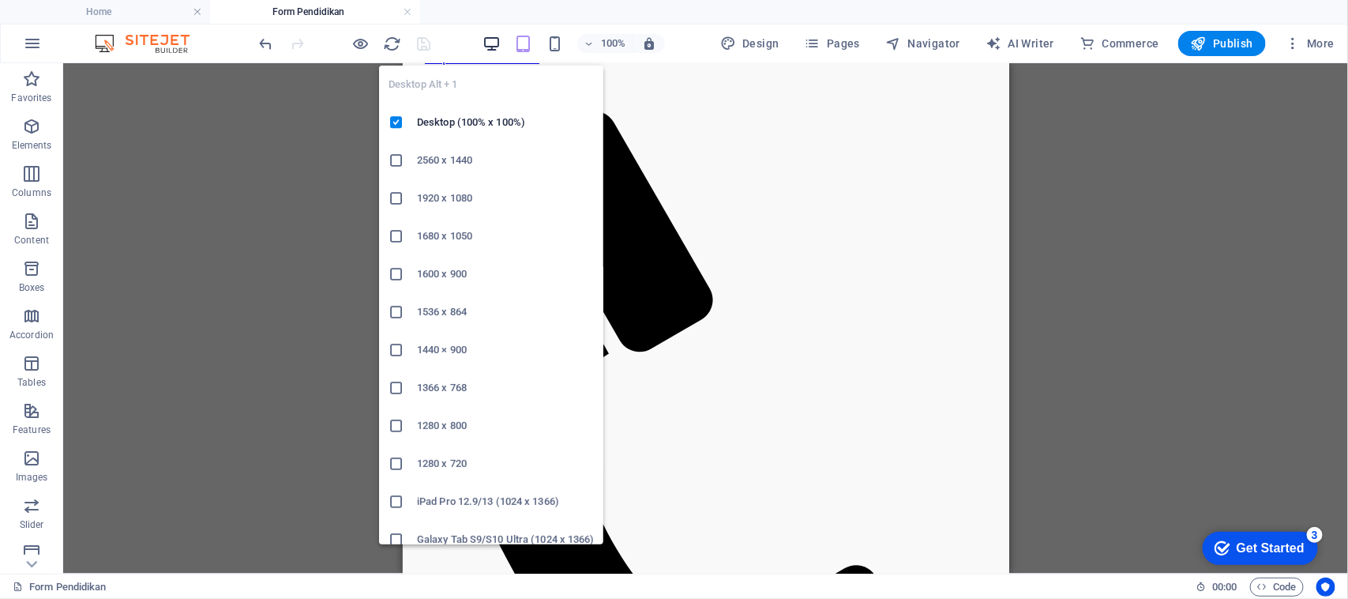
click at [501, 41] on icon "button" at bounding box center [492, 44] width 18 height 18
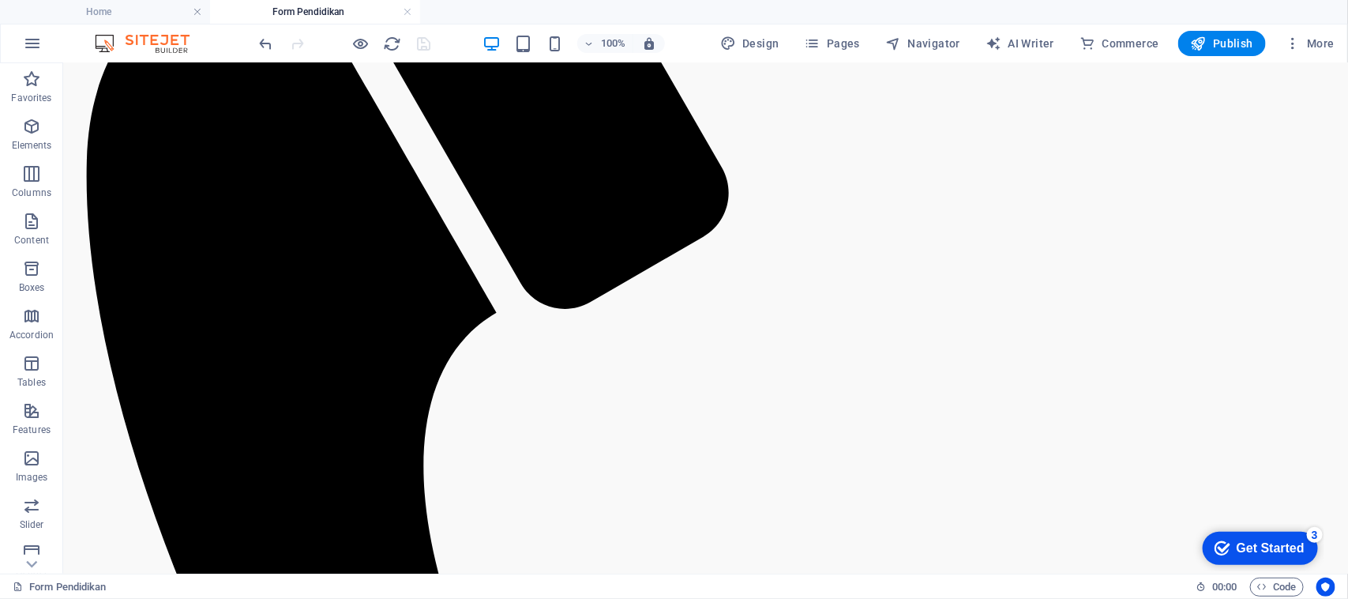
scroll to position [108, 0]
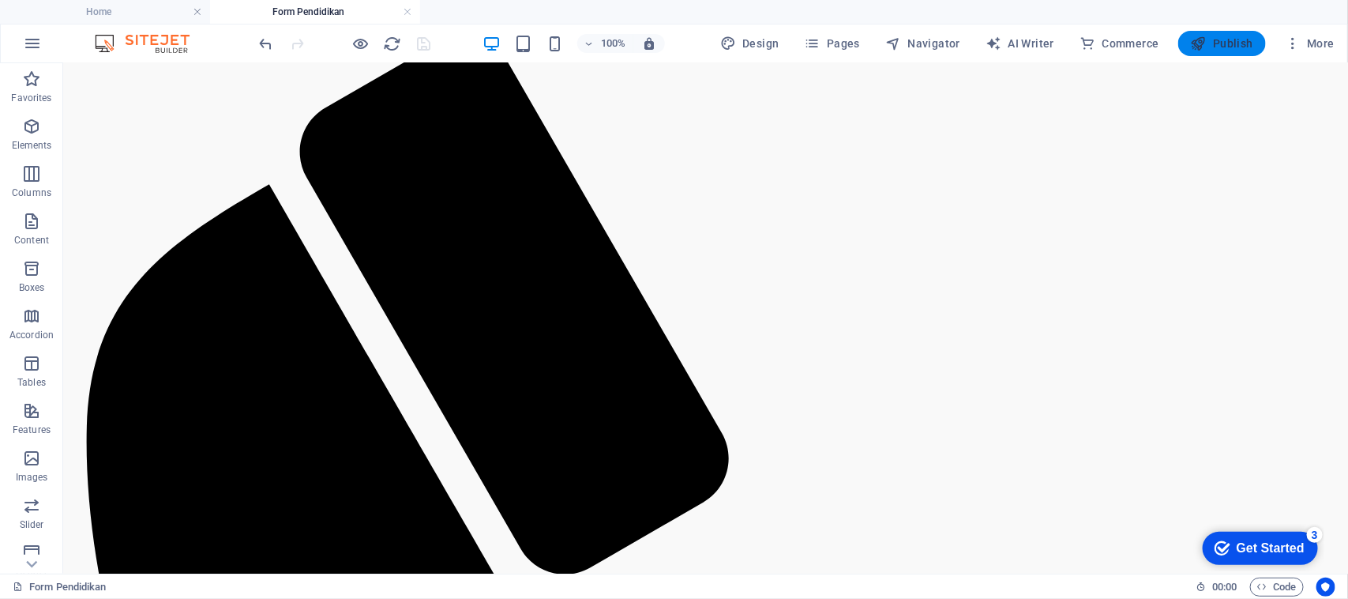
click at [1225, 34] on button "Publish" at bounding box center [1222, 43] width 88 height 25
